Goal: Book appointment/travel/reservation

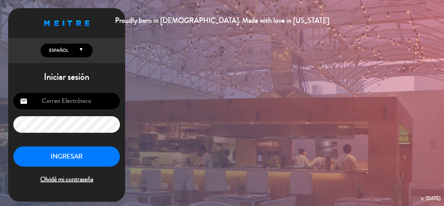
type input "[EMAIL_ADDRESS][DOMAIN_NAME]"
click at [90, 157] on button "INGRESAR" at bounding box center [66, 156] width 107 height 20
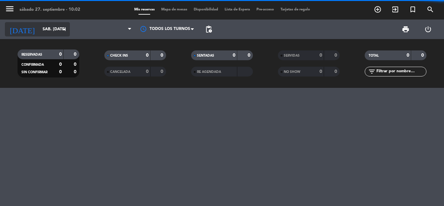
click at [66, 26] on icon "arrow_drop_down" at bounding box center [64, 29] width 8 height 8
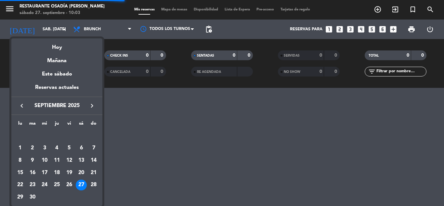
click at [92, 106] on icon "keyboard_arrow_right" at bounding box center [92, 106] width 8 height 8
click at [21, 106] on icon "keyboard_arrow_left" at bounding box center [22, 106] width 8 height 8
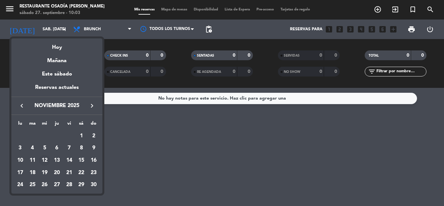
click at [46, 160] on div "12" at bounding box center [44, 160] width 11 height 11
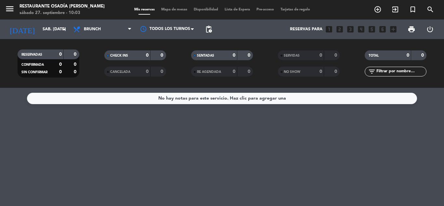
type input "mié. [DATE]"
click at [126, 28] on span "Brunch" at bounding box center [102, 29] width 65 height 14
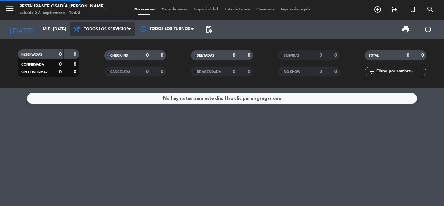
click at [122, 45] on div "menu Restaurante Osadía [PERSON_NAME] sábado 27. septiembre - 10:03 Mis reserva…" at bounding box center [222, 44] width 444 height 88
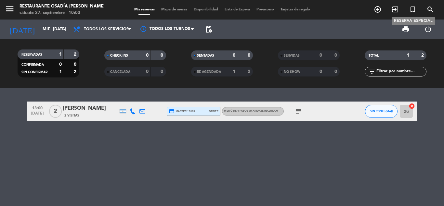
click at [413, 10] on icon "turned_in_not" at bounding box center [413, 10] width 8 height 8
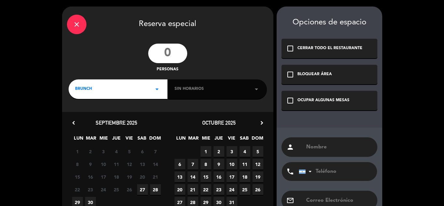
click at [164, 50] on input "number" at bounding box center [167, 53] width 39 height 19
type input "150"
click at [161, 87] on div "BRUNCH arrow_drop_down" at bounding box center [118, 88] width 99 height 19
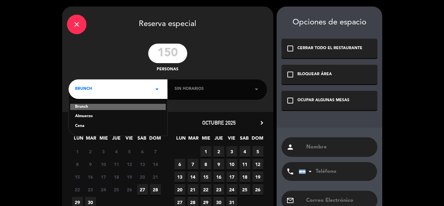
click at [83, 123] on div "Cena" at bounding box center [118, 126] width 86 height 6
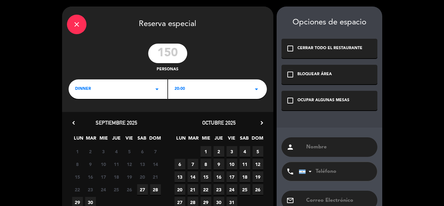
click at [161, 91] on div "dinner arrow_drop_down" at bounding box center [118, 88] width 99 height 19
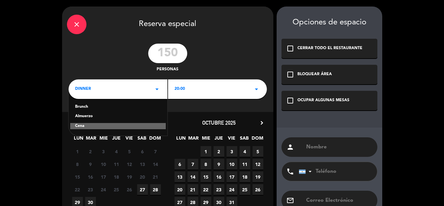
click at [130, 86] on div "dinner arrow_drop_down" at bounding box center [118, 88] width 99 height 19
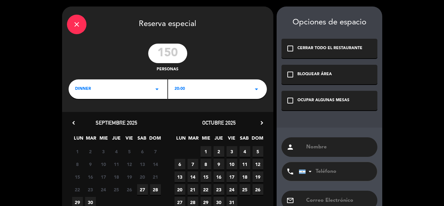
click at [203, 87] on div "20:00 arrow_drop_down" at bounding box center [217, 88] width 99 height 19
click at [192, 87] on div "20:00 arrow_drop_down" at bounding box center [217, 88] width 99 height 19
click at [263, 125] on icon "chevron_right" at bounding box center [261, 122] width 7 height 7
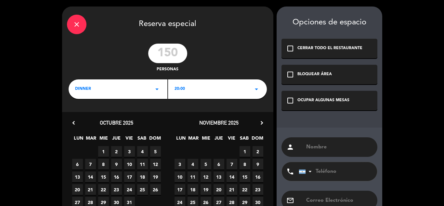
click at [204, 175] on span "12" at bounding box center [206, 176] width 11 height 11
click at [317, 51] on div "CERRAR TODO EL RESTAURANTE" at bounding box center [329, 48] width 65 height 6
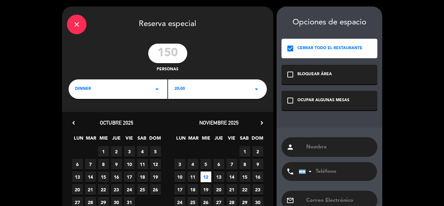
click at [326, 149] on input "text" at bounding box center [338, 146] width 67 height 9
paste input "sábado"
type input "sábado"
click at [342, 147] on input "sábado" at bounding box center [338, 146] width 67 height 9
drag, startPoint x: 305, startPoint y: 147, endPoint x: 266, endPoint y: 144, distance: 38.8
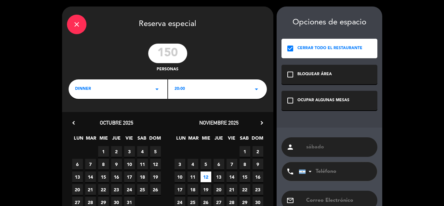
click at [266, 144] on div "close Reserva especial 150 personas dinner arrow_drop_down 20:00 arrow_drop_dow…" at bounding box center [222, 123] width 444 height 247
click at [325, 148] on input "text" at bounding box center [338, 146] width 65 height 9
type input "v"
type input "[PERSON_NAME] ([PERSON_NAME])"
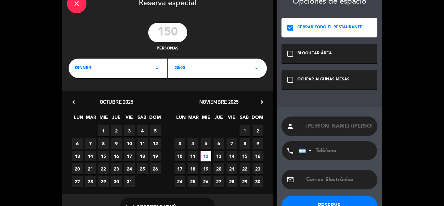
scroll to position [32, 0]
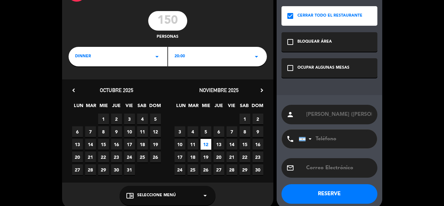
click at [352, 197] on button "RESERVE" at bounding box center [329, 193] width 96 height 19
click at [209, 193] on div "chrome_reader_mode Seleccione Menú arrow_drop_down" at bounding box center [168, 195] width 96 height 19
